Goal: Transaction & Acquisition: Purchase product/service

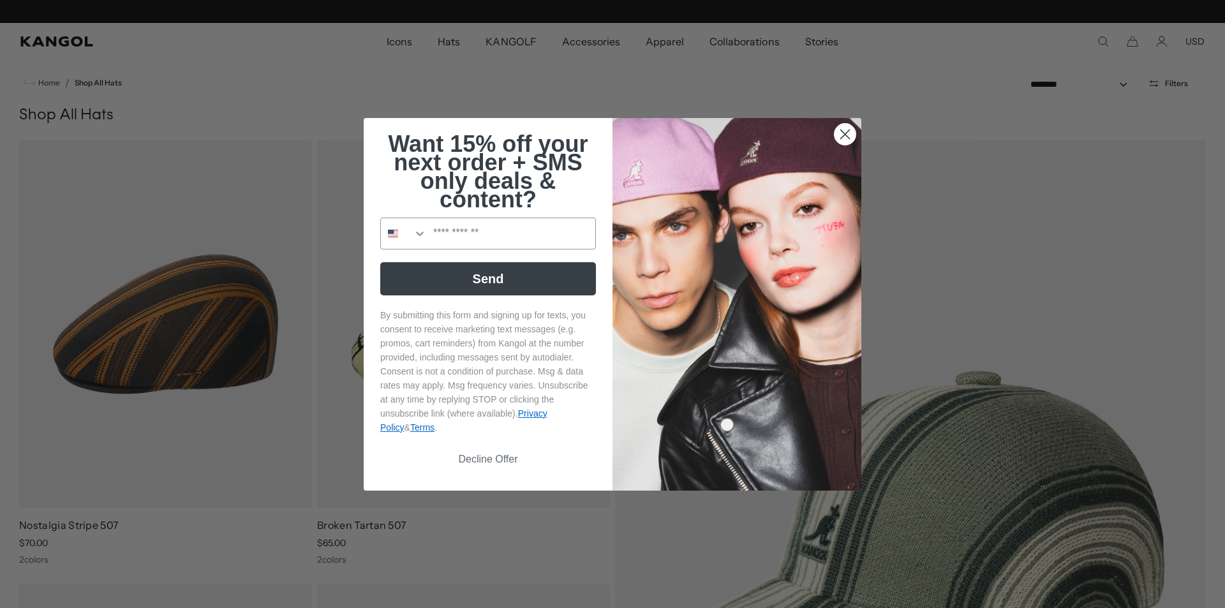
click at [841, 137] on circle "Close dialog" at bounding box center [844, 133] width 21 height 21
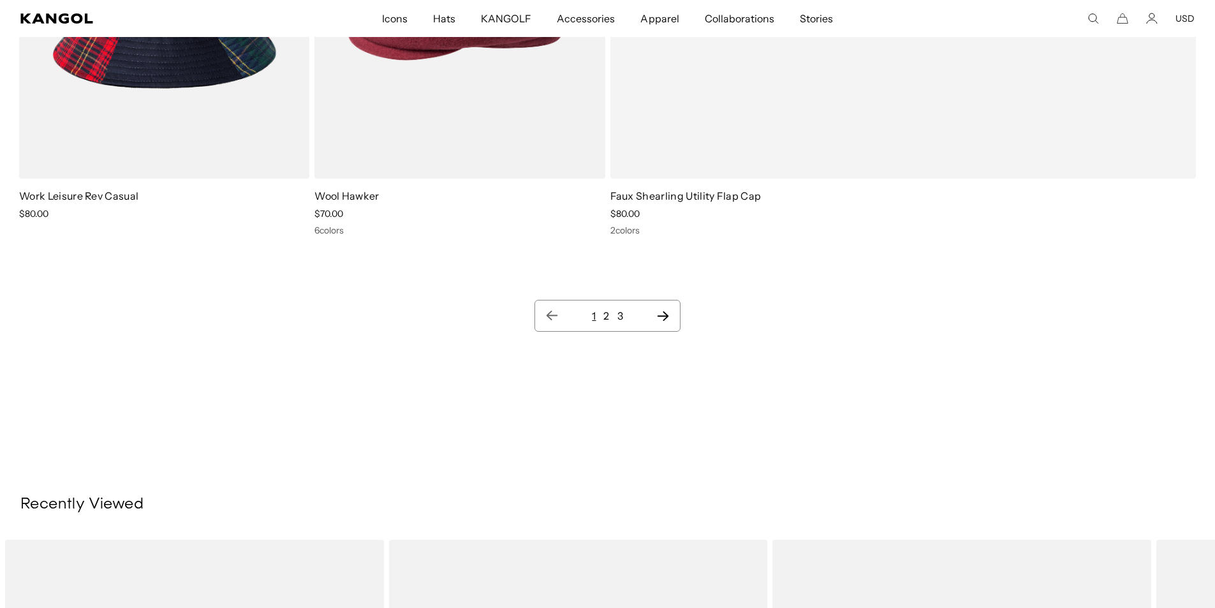
click at [608, 317] on link "2" at bounding box center [606, 315] width 6 height 13
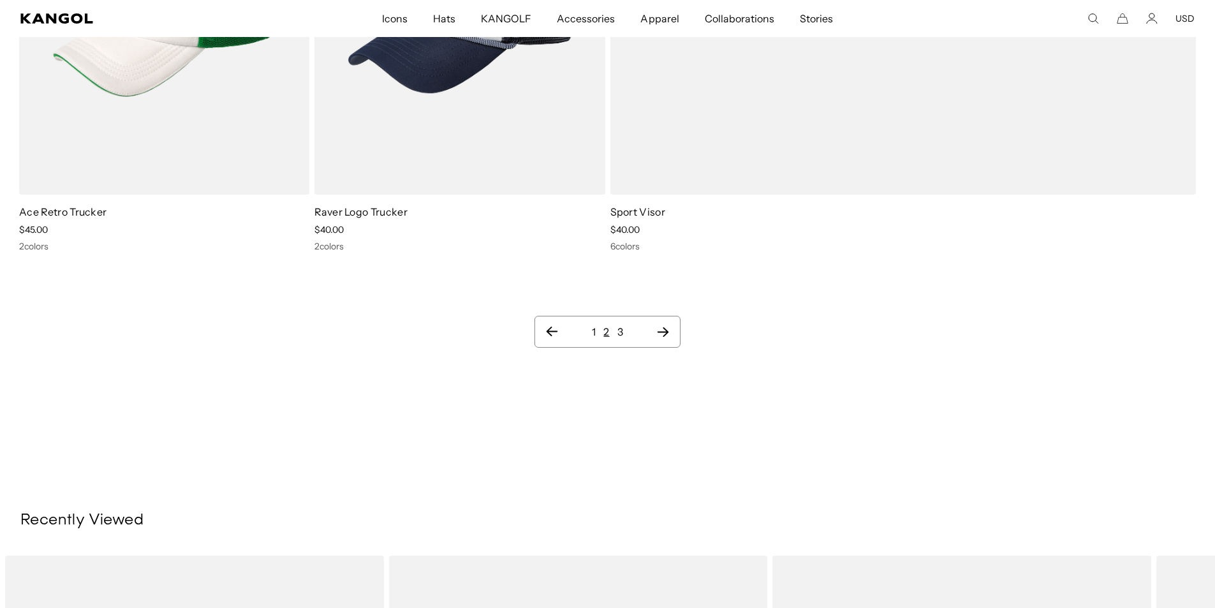
click at [619, 325] on link "3" at bounding box center [620, 331] width 6 height 13
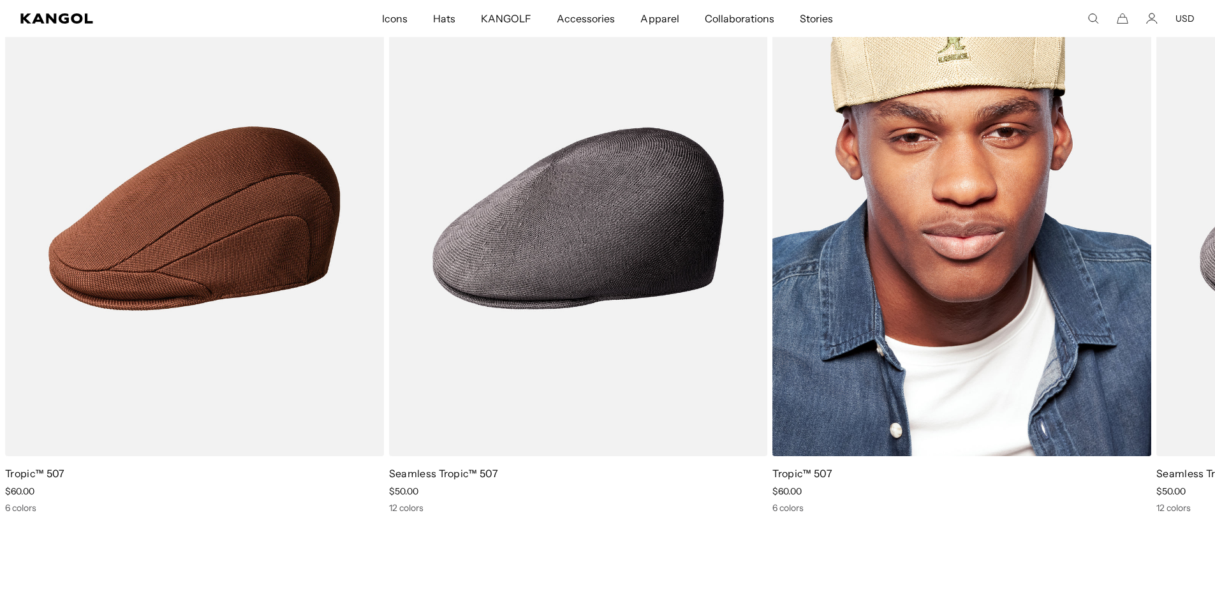
click at [883, 307] on img "1 of 2" at bounding box center [961, 218] width 379 height 475
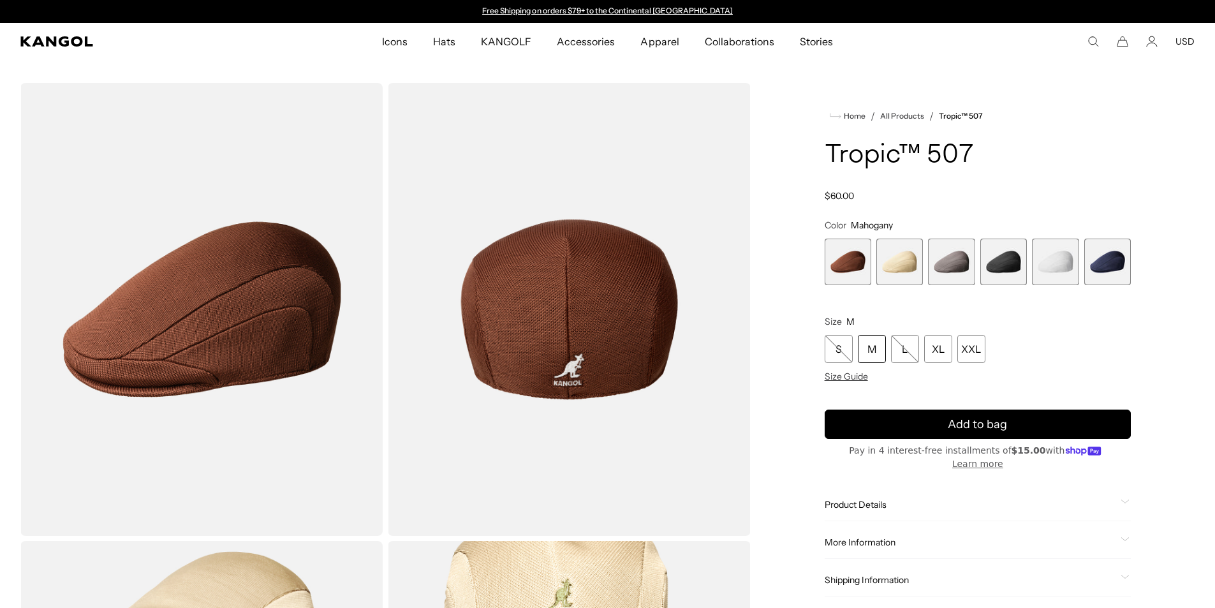
click at [1103, 270] on span "6 of 6" at bounding box center [1107, 262] width 47 height 47
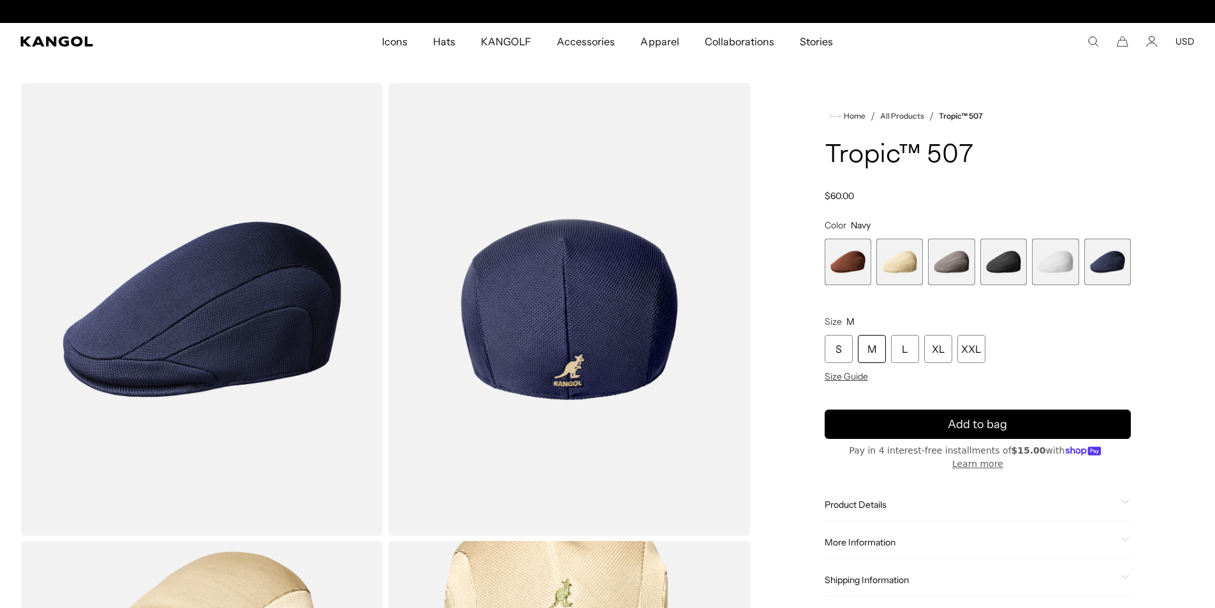
scroll to position [0, 263]
click at [1051, 267] on span "5 of 6" at bounding box center [1055, 262] width 47 height 47
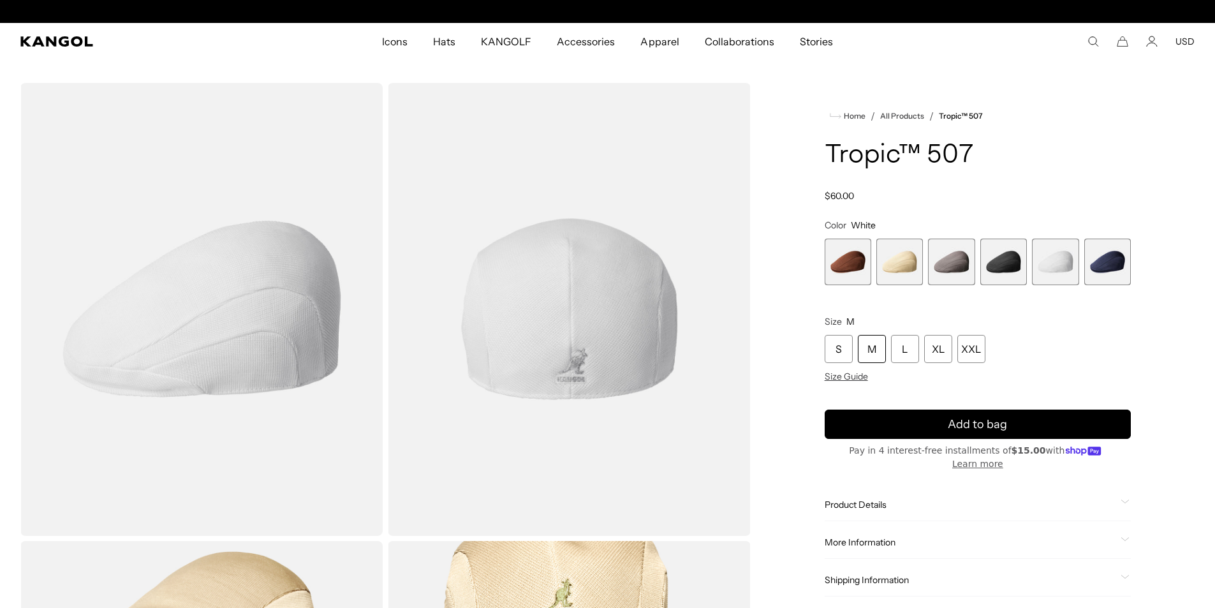
scroll to position [0, 263]
click at [1001, 266] on span "4 of 6" at bounding box center [1003, 262] width 47 height 47
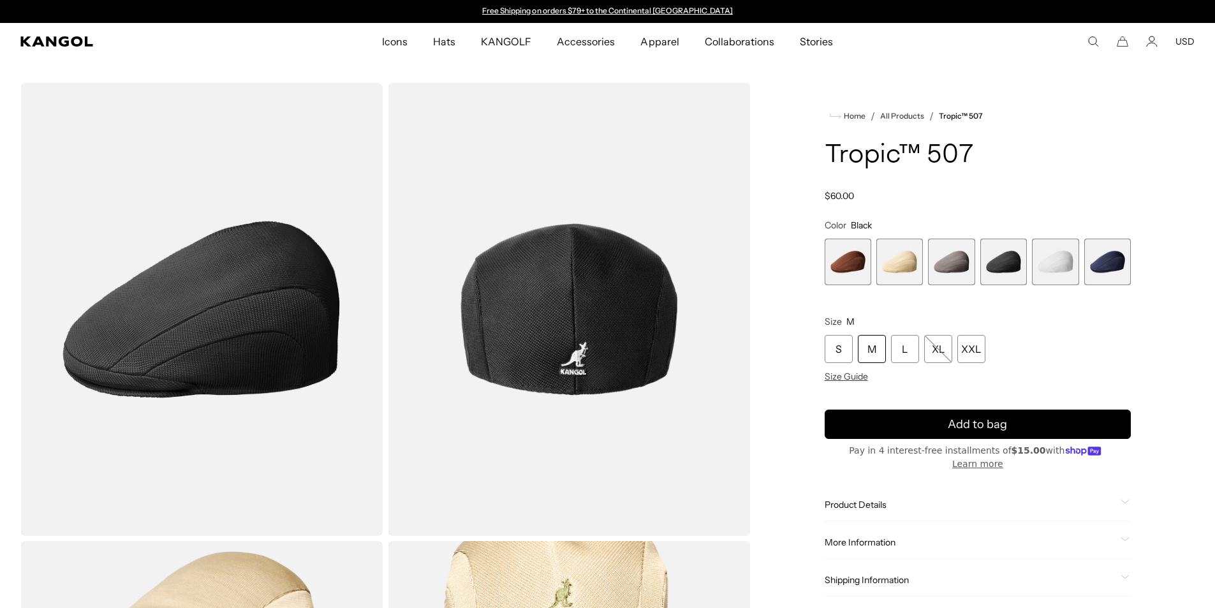
click at [948, 272] on span "3 of 6" at bounding box center [951, 262] width 47 height 47
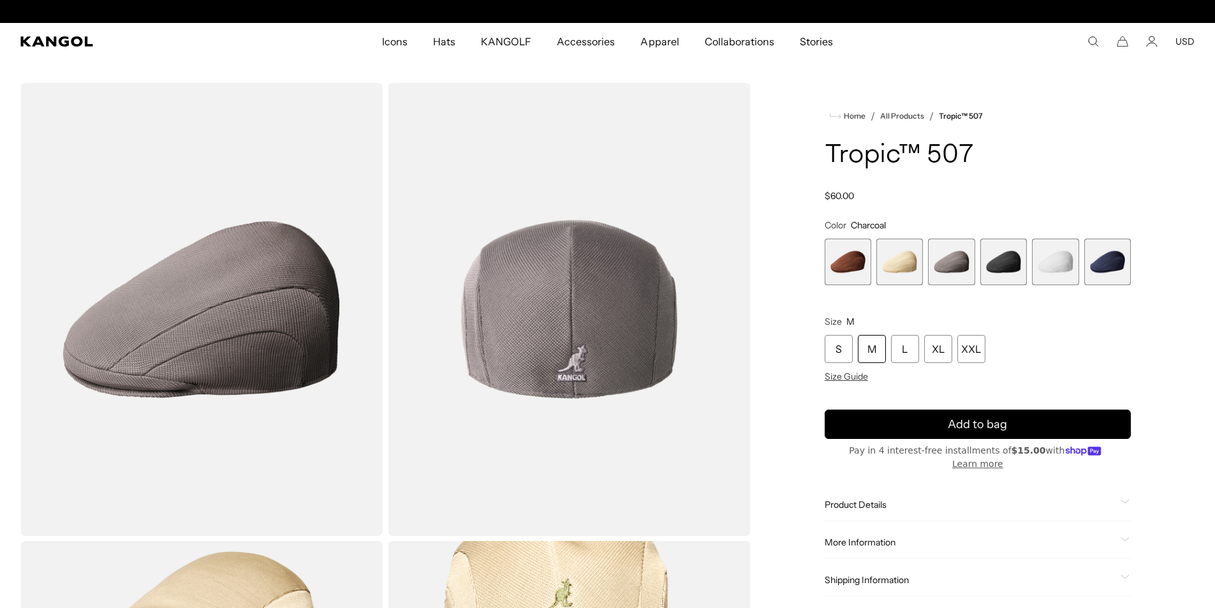
scroll to position [0, 263]
click at [1056, 260] on span "5 of 6" at bounding box center [1055, 262] width 47 height 47
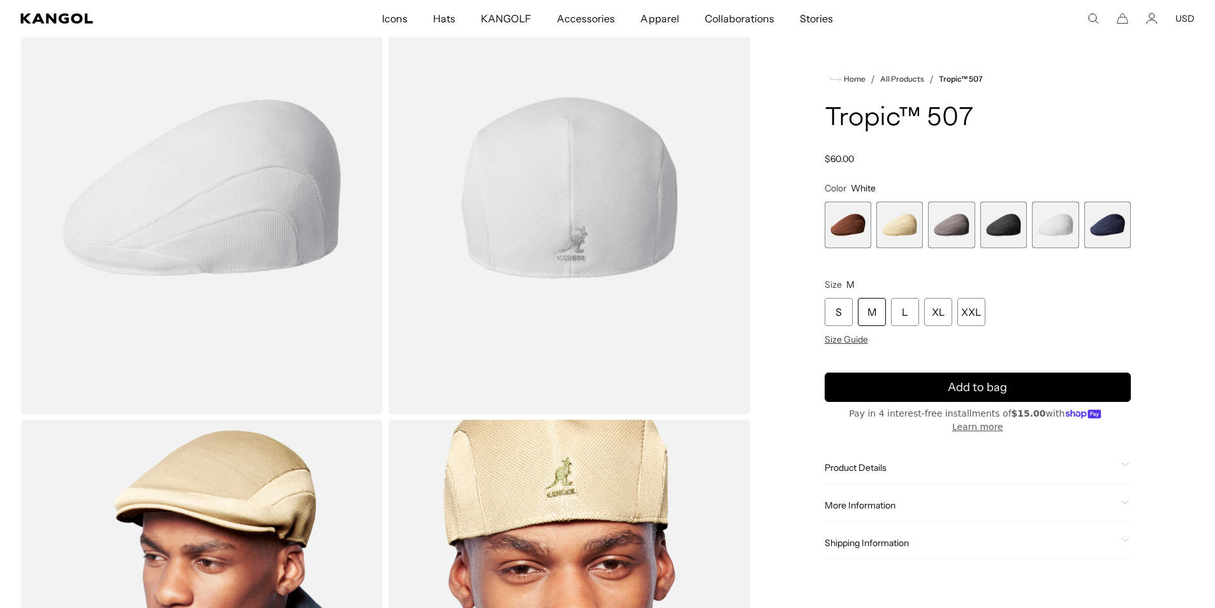
scroll to position [0, 263]
click at [1066, 414] on icon "Shop Pay" at bounding box center [1076, 414] width 21 height 8
click at [1003, 420] on button "Learn more" at bounding box center [977, 426] width 51 height 13
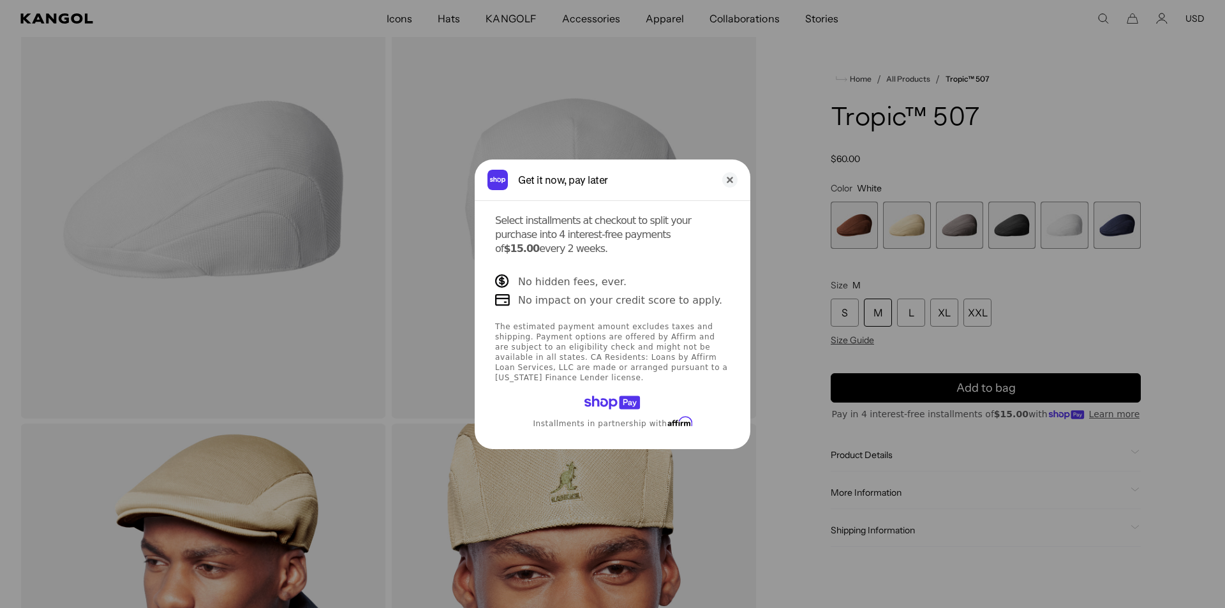
scroll to position [0, 0]
click at [601, 395] on icon "Shop Pay" at bounding box center [600, 401] width 33 height 13
click at [631, 395] on icon "Shop Pay" at bounding box center [629, 401] width 21 height 13
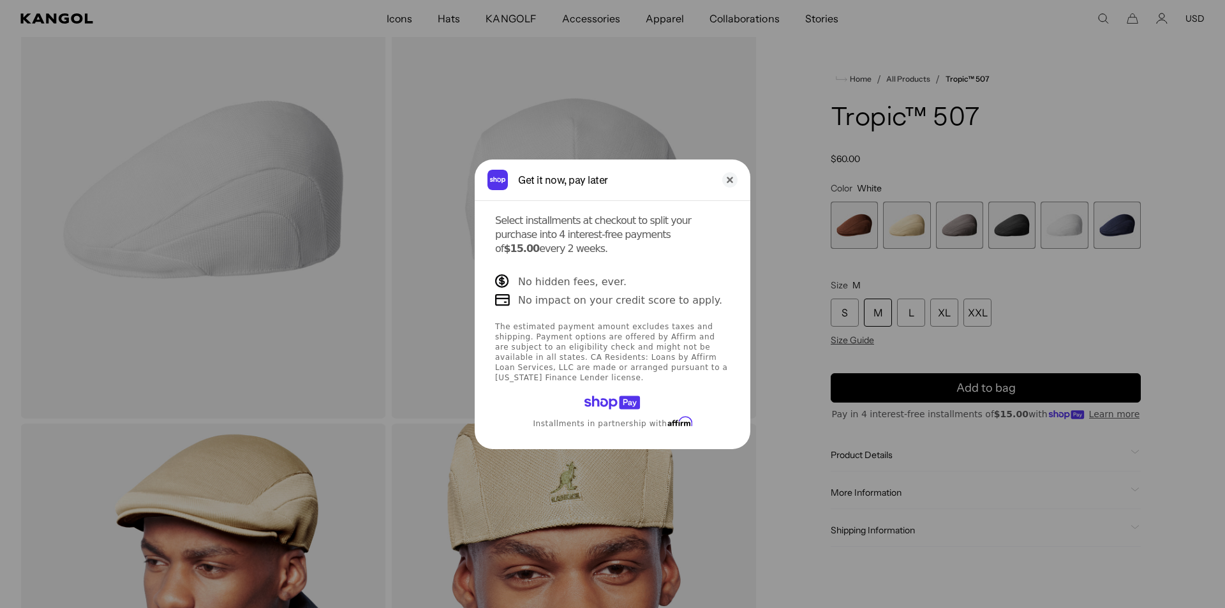
click at [667, 416] on icon "Sign in with Shop" at bounding box center [679, 421] width 25 height 10
click at [488, 189] on icon "Sign in with Shop" at bounding box center [497, 180] width 20 height 20
click at [564, 187] on div "Get it now, pay later" at bounding box center [615, 180] width 194 height 14
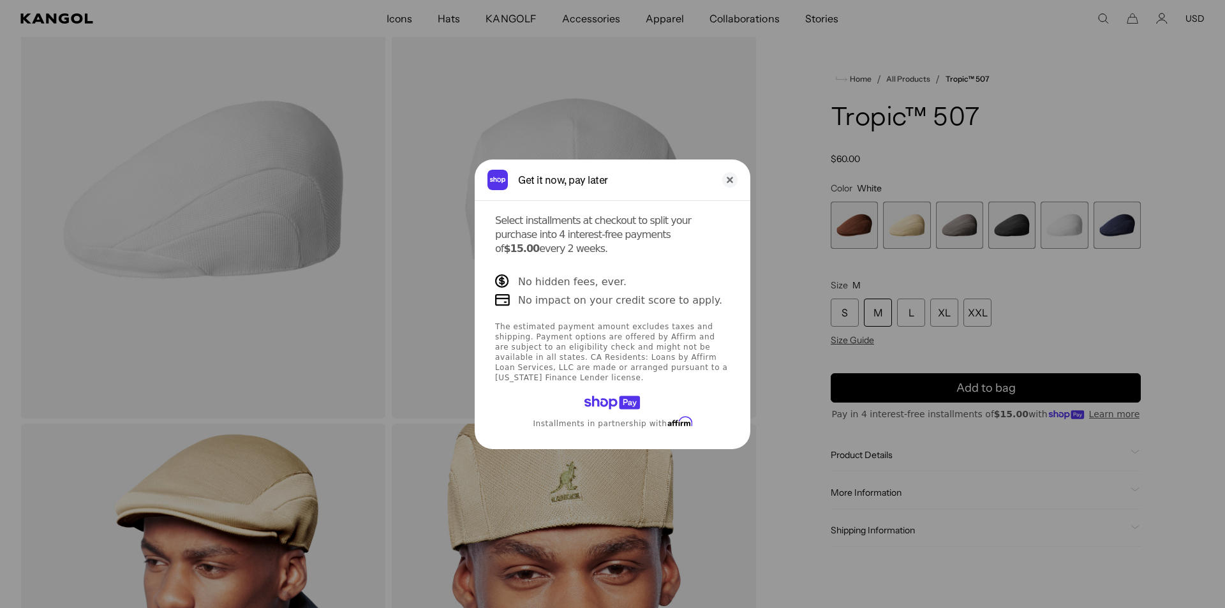
scroll to position [0, 0]
click at [617, 358] on p "The estimated payment amount excludes taxes and shipping. Payment options are o…" at bounding box center [612, 351] width 235 height 61
click at [566, 416] on small "Installments in partnership with" at bounding box center [612, 422] width 159 height 13
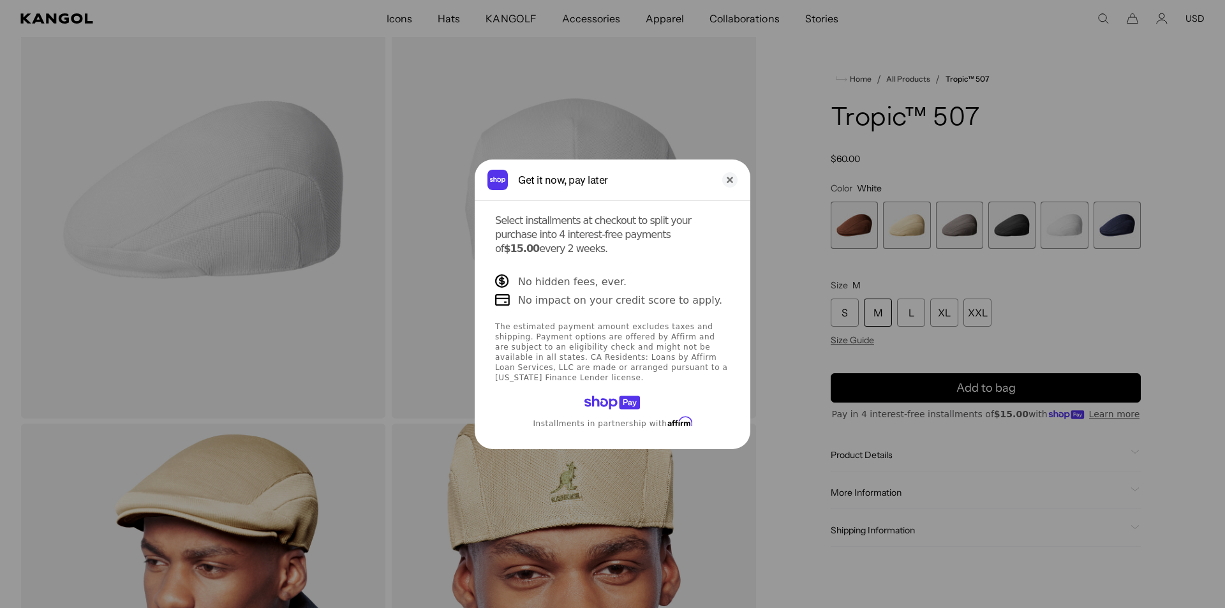
click at [566, 416] on small "Installments in partnership with" at bounding box center [612, 422] width 159 height 13
click at [614, 301] on span "No impact on your credit score to apply." at bounding box center [620, 300] width 204 height 12
click at [556, 201] on div "Get it now, pay later" at bounding box center [613, 179] width 276 height 41
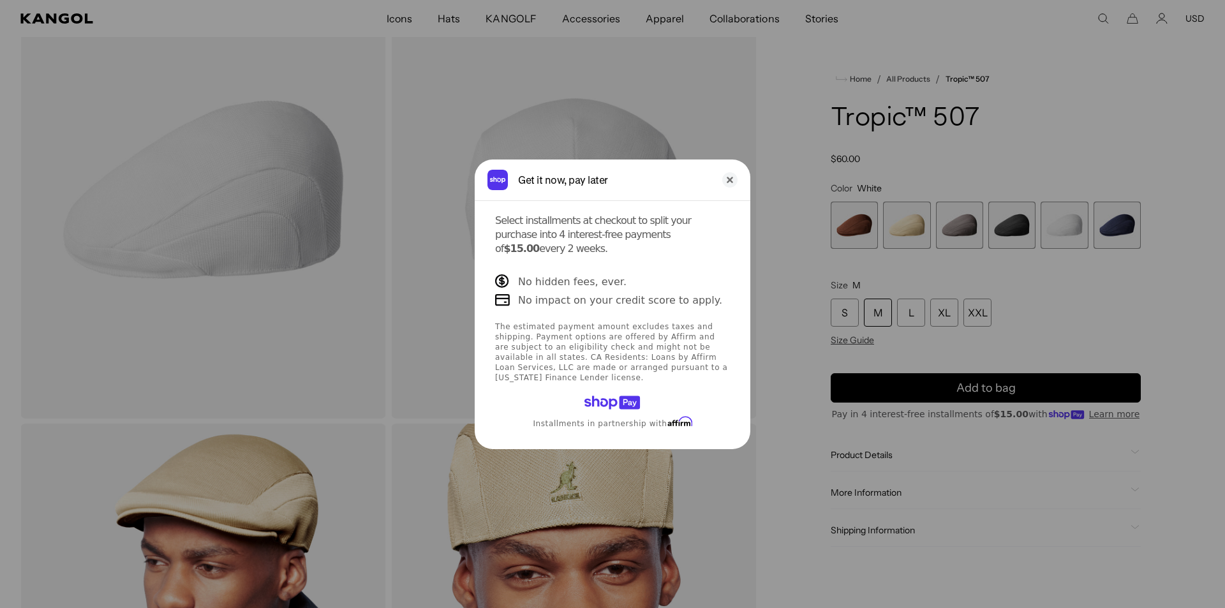
click at [556, 200] on div "Get it now, pay later" at bounding box center [613, 179] width 276 height 41
click at [547, 244] on p "Select installments at checkout to split your purchase into 4 interest-free pay…" at bounding box center [612, 235] width 235 height 42
click at [549, 244] on p "Select installments at checkout to split your purchase into 4 interest-free pay…" at bounding box center [612, 235] width 235 height 42
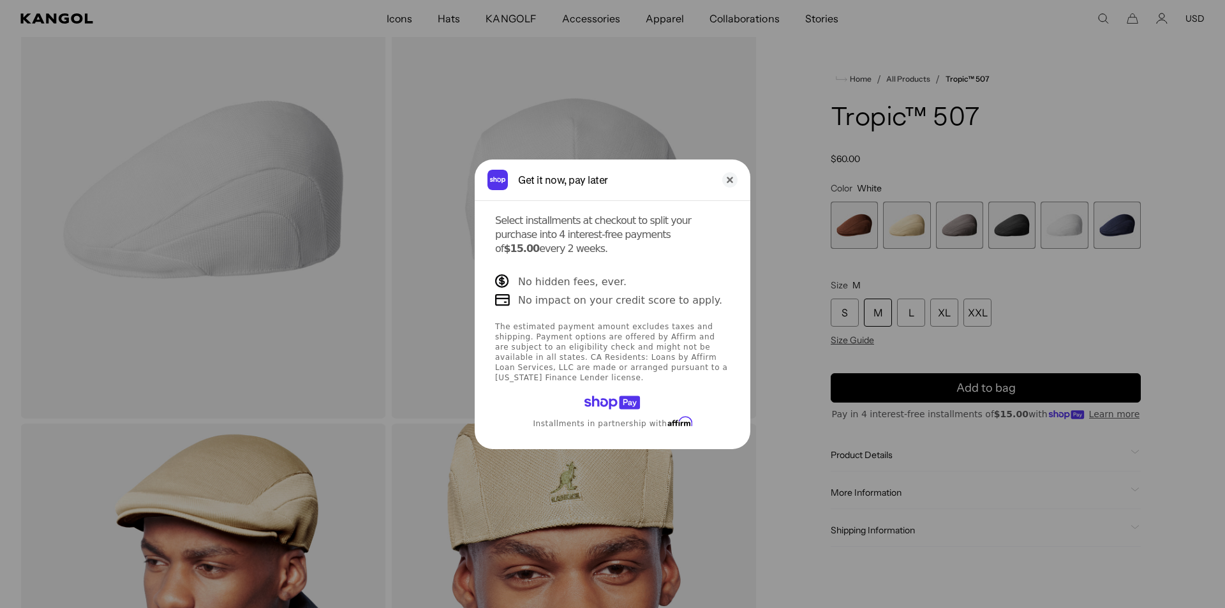
click at [563, 238] on p "Select installments at checkout to split your purchase into 4 interest-free pay…" at bounding box center [612, 235] width 235 height 42
click at [543, 284] on span "No hidden fees, ever." at bounding box center [572, 281] width 108 height 12
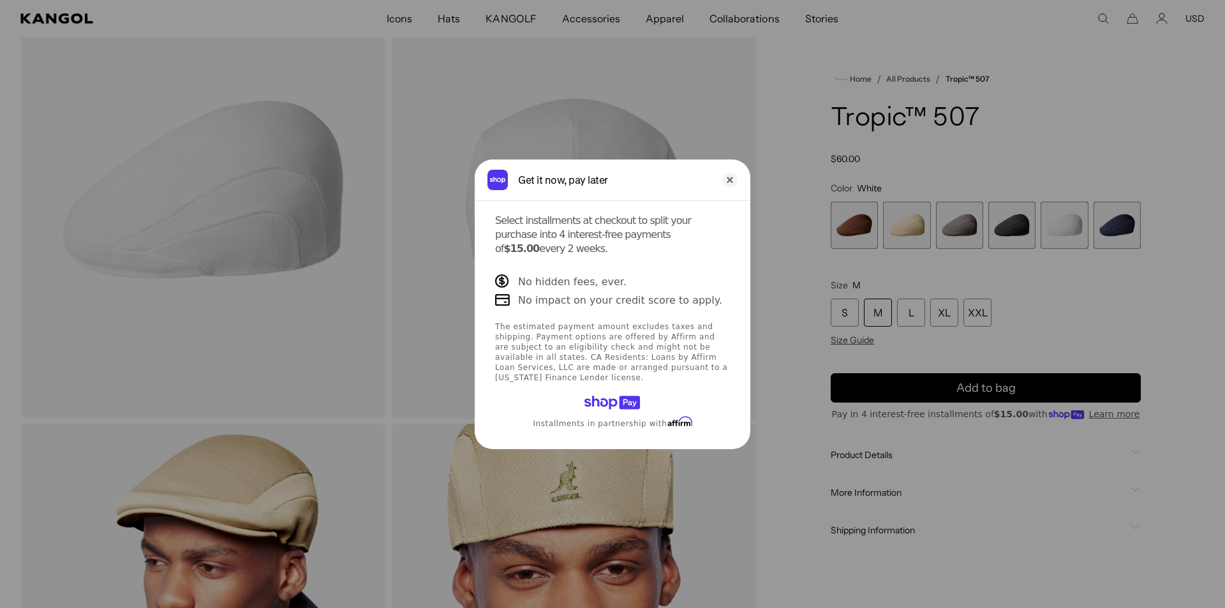
scroll to position [0, 0]
click at [499, 279] on icon "Sign in with Shop" at bounding box center [502, 280] width 6 height 7
click at [497, 300] on icon "Sign in with Shop" at bounding box center [502, 299] width 15 height 11
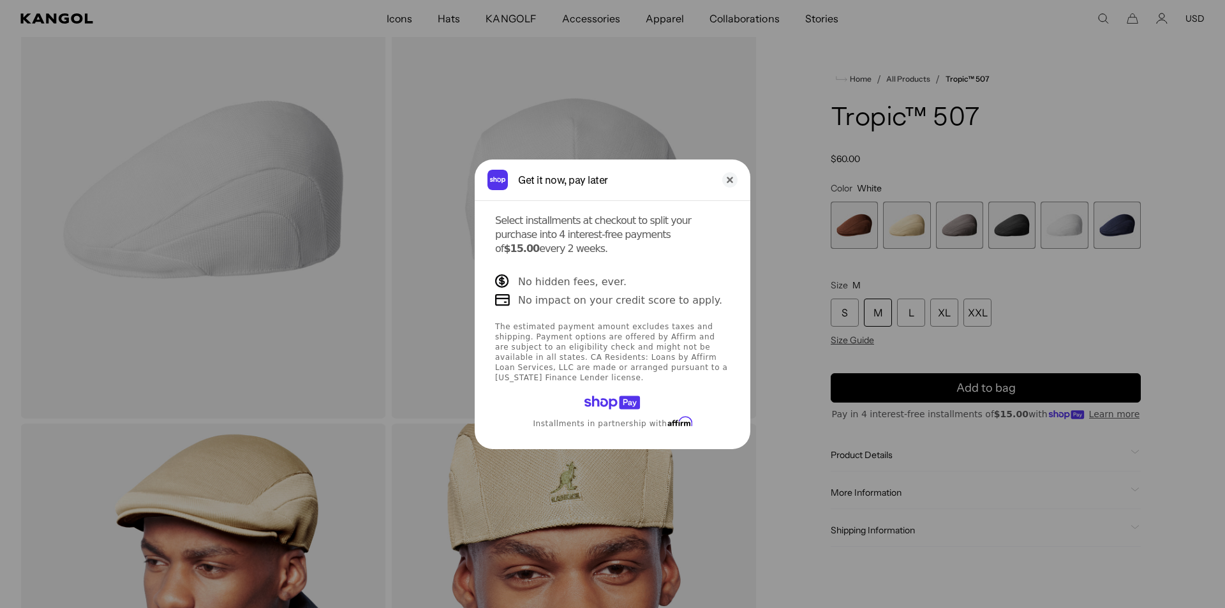
scroll to position [0, 263]
click at [556, 416] on small "Installments in partnership with" at bounding box center [612, 422] width 159 height 13
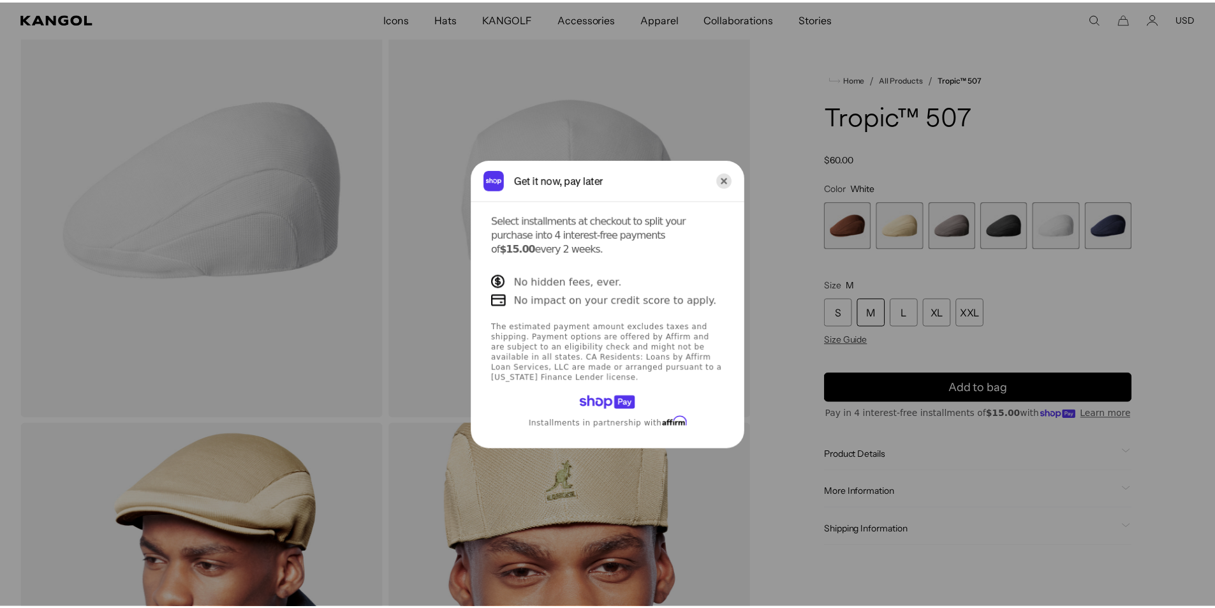
scroll to position [0, 0]
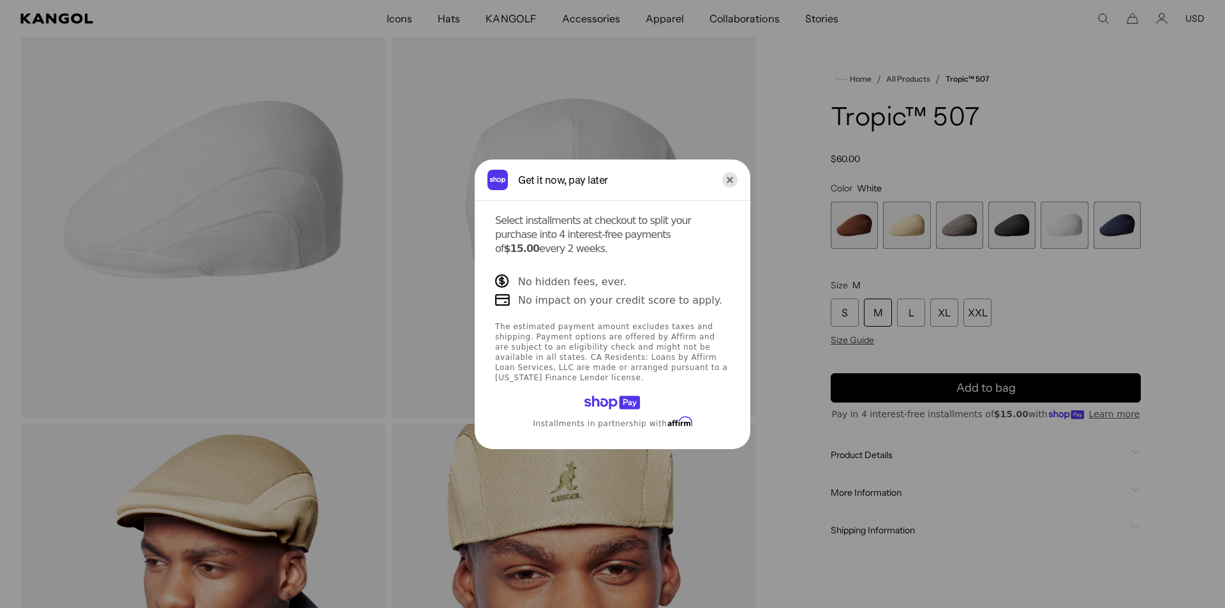
click at [723, 188] on icon "Close" at bounding box center [729, 179] width 15 height 15
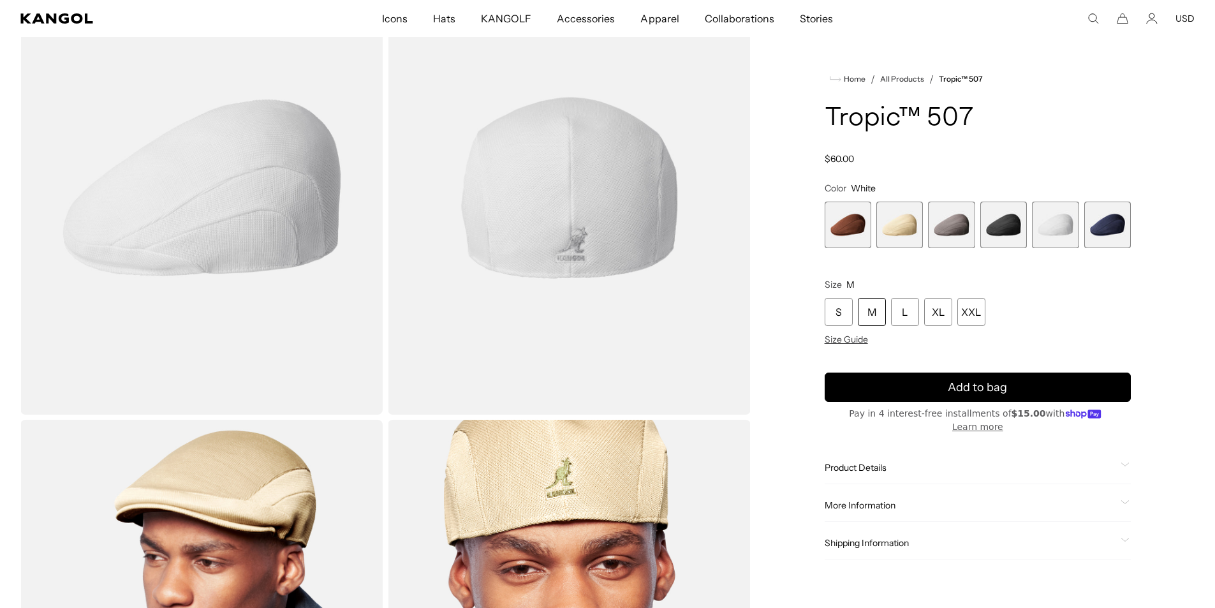
click at [1003, 420] on button "Learn more" at bounding box center [977, 426] width 51 height 13
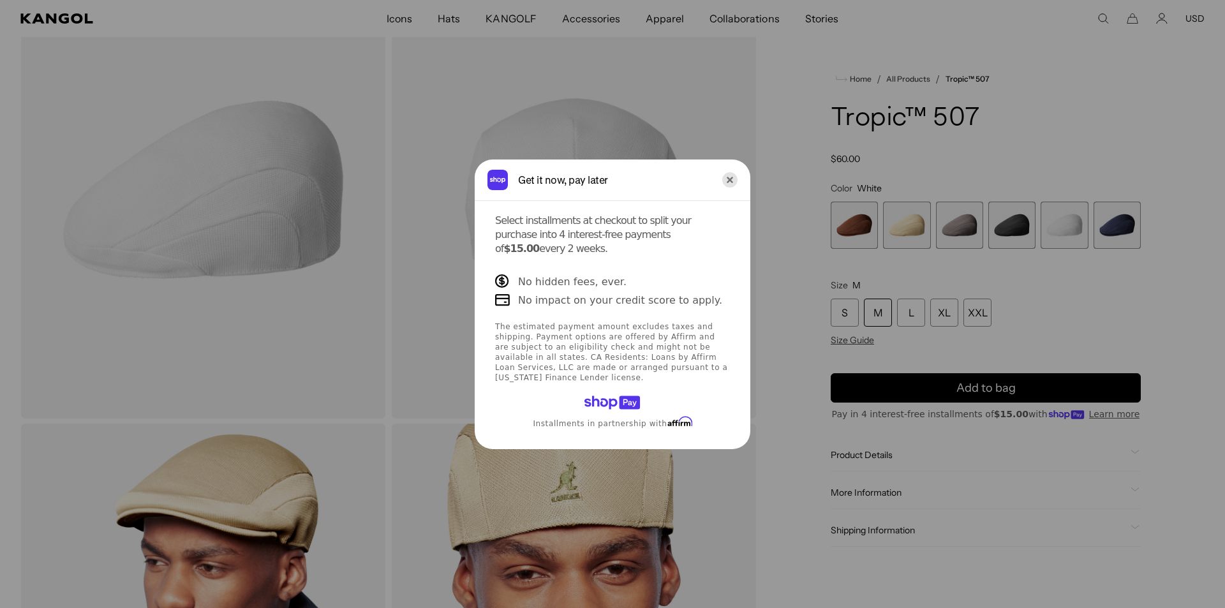
click at [722, 188] on icon "Close" at bounding box center [729, 179] width 15 height 15
